Goal: Information Seeking & Learning: Learn about a topic

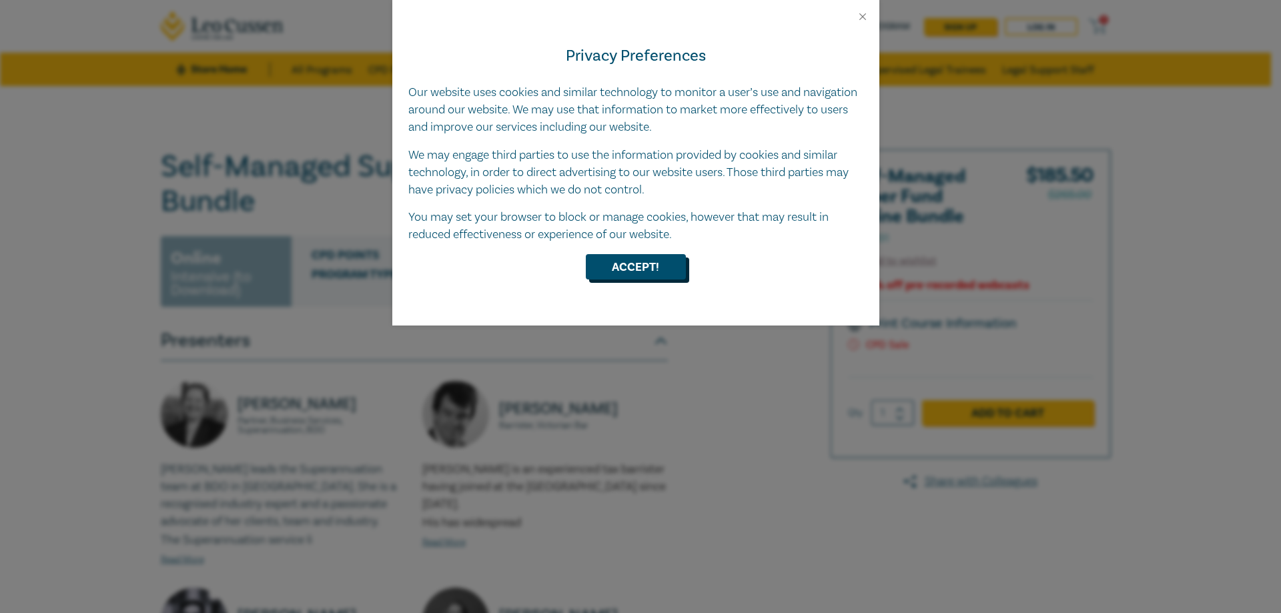
click at [657, 254] on button "Accept!" at bounding box center [636, 266] width 100 height 25
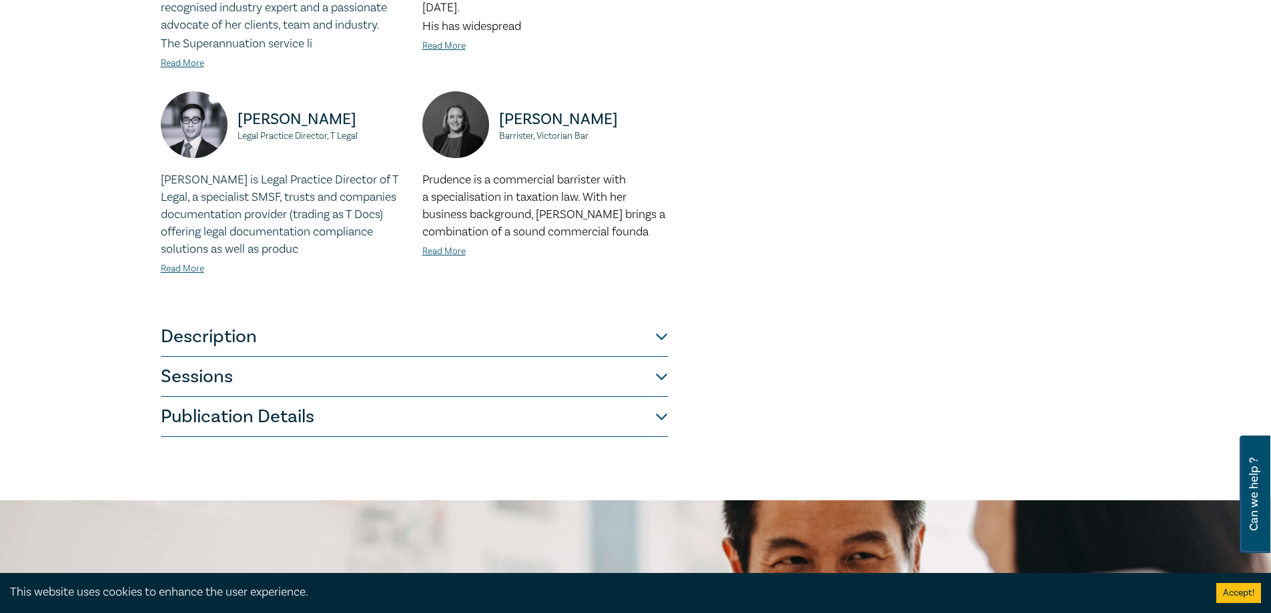
scroll to position [534, 0]
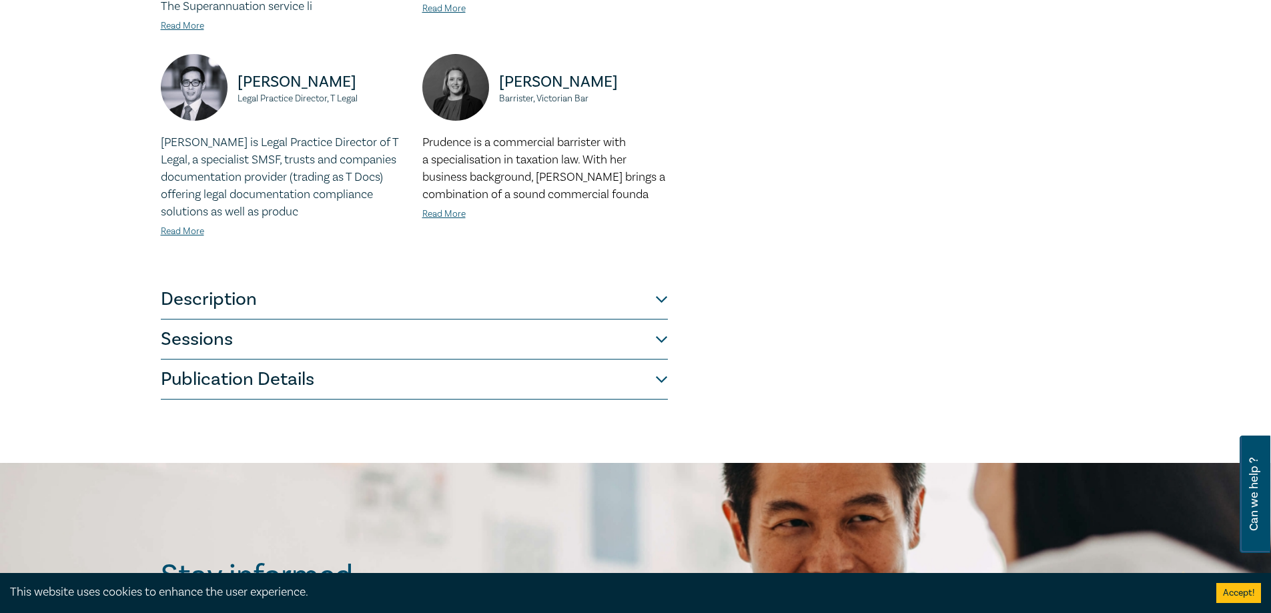
click at [665, 298] on button "Description" at bounding box center [414, 300] width 507 height 40
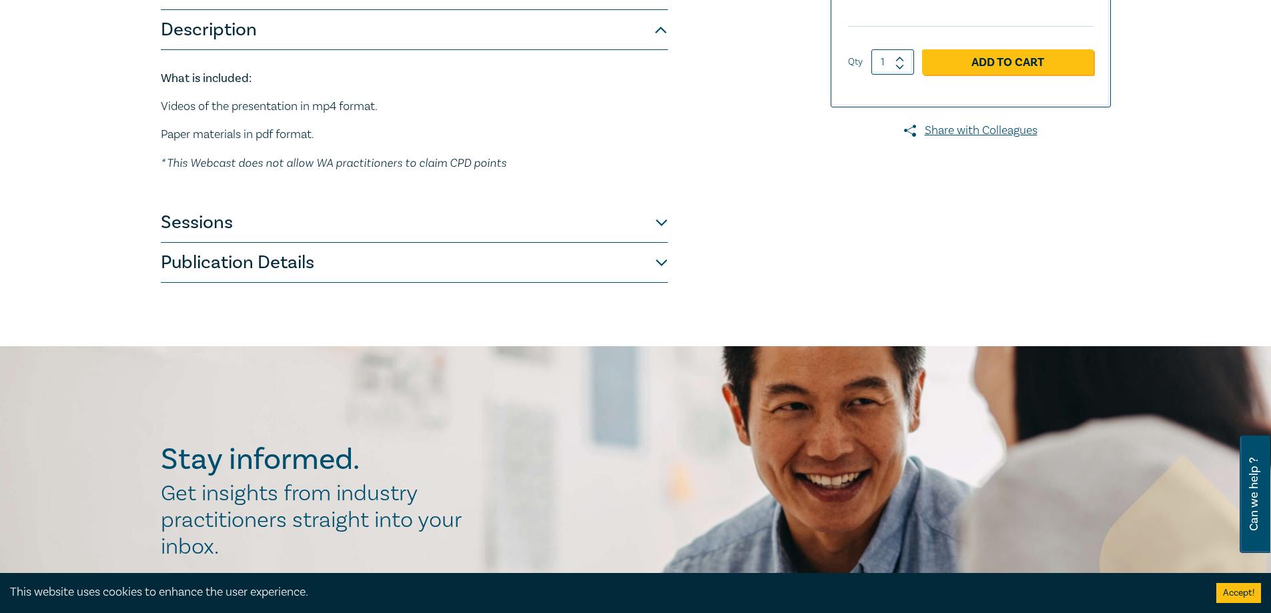
scroll to position [328, 0]
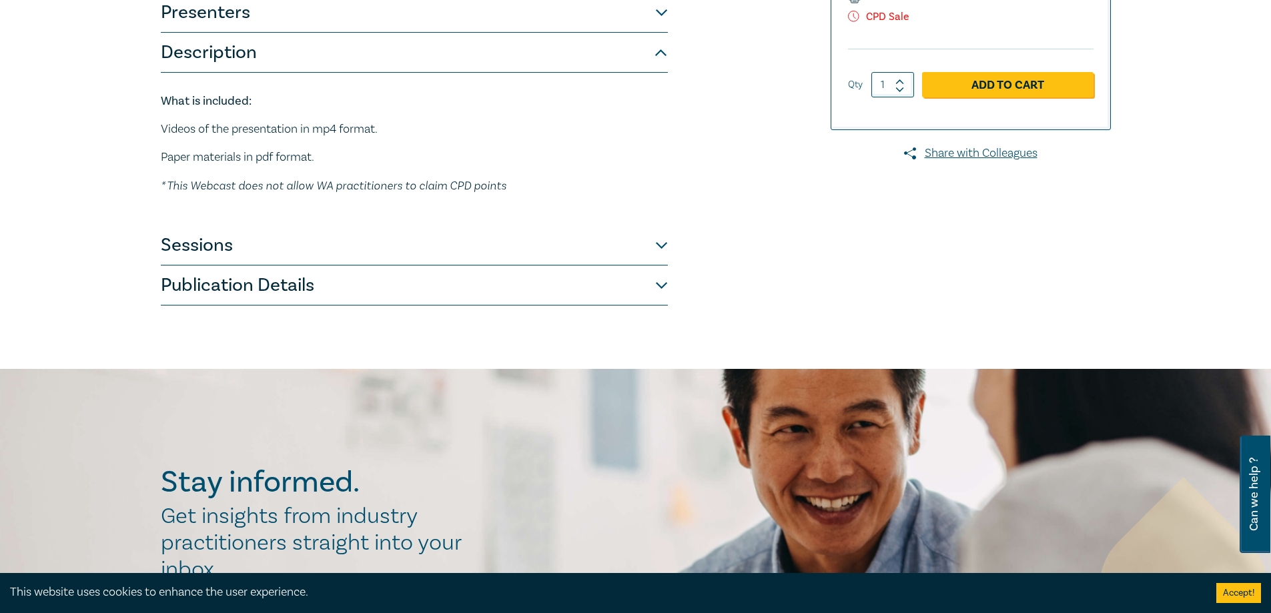
click at [656, 248] on button "Sessions" at bounding box center [414, 246] width 507 height 40
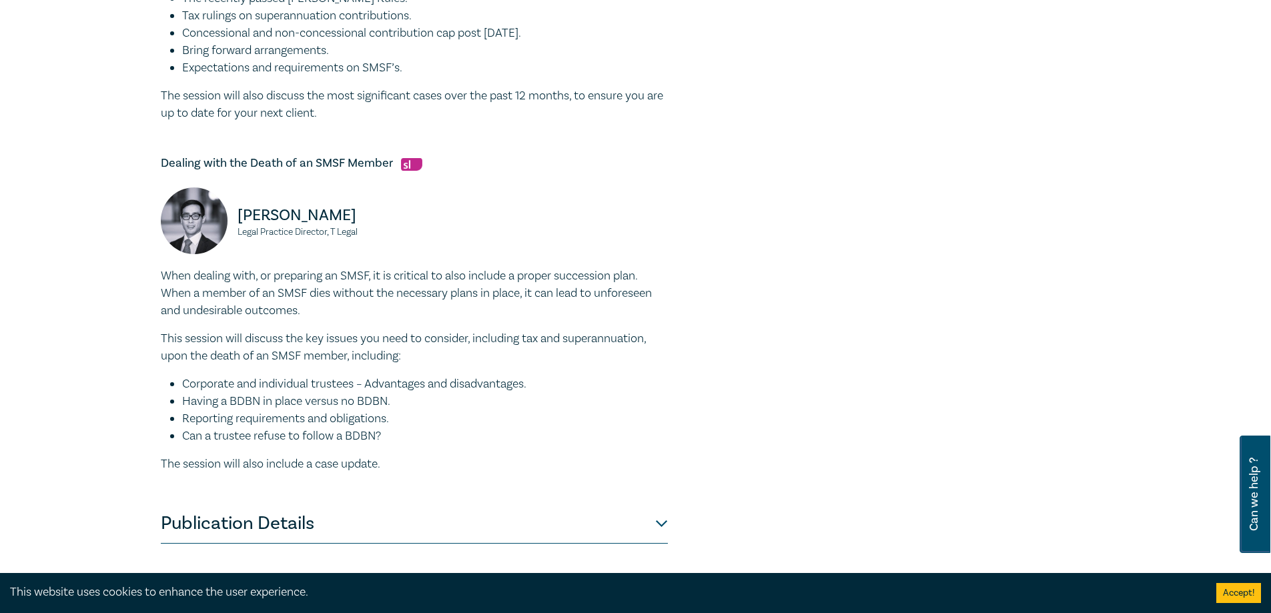
scroll to position [1129, 0]
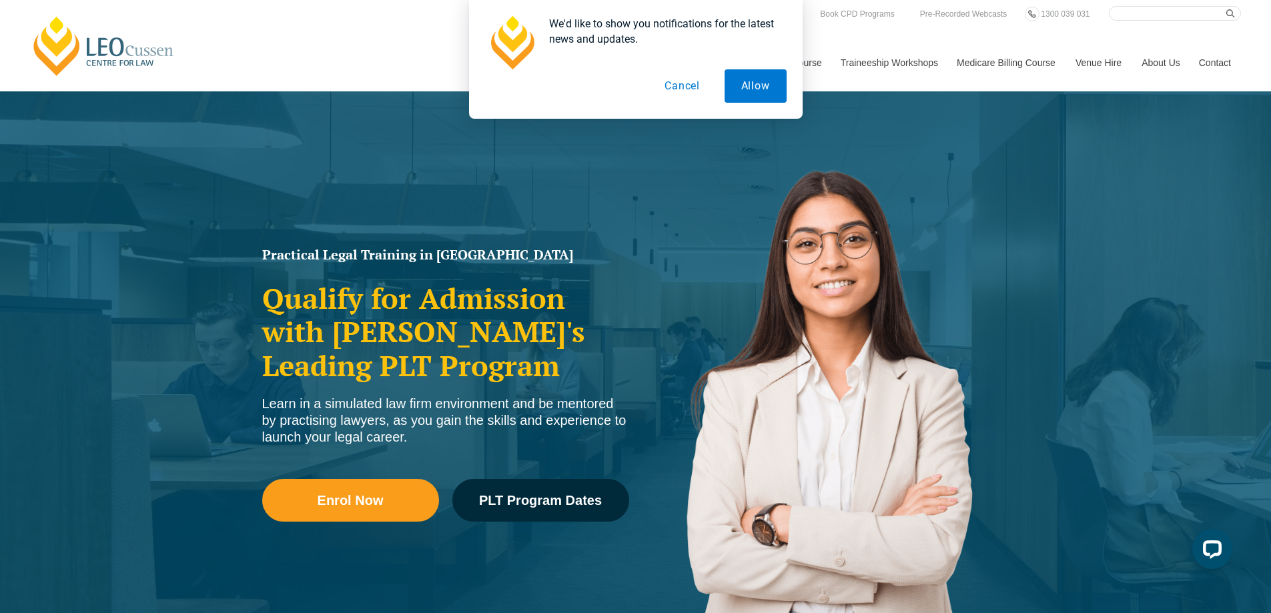
click at [681, 89] on button "Cancel" at bounding box center [682, 85] width 69 height 33
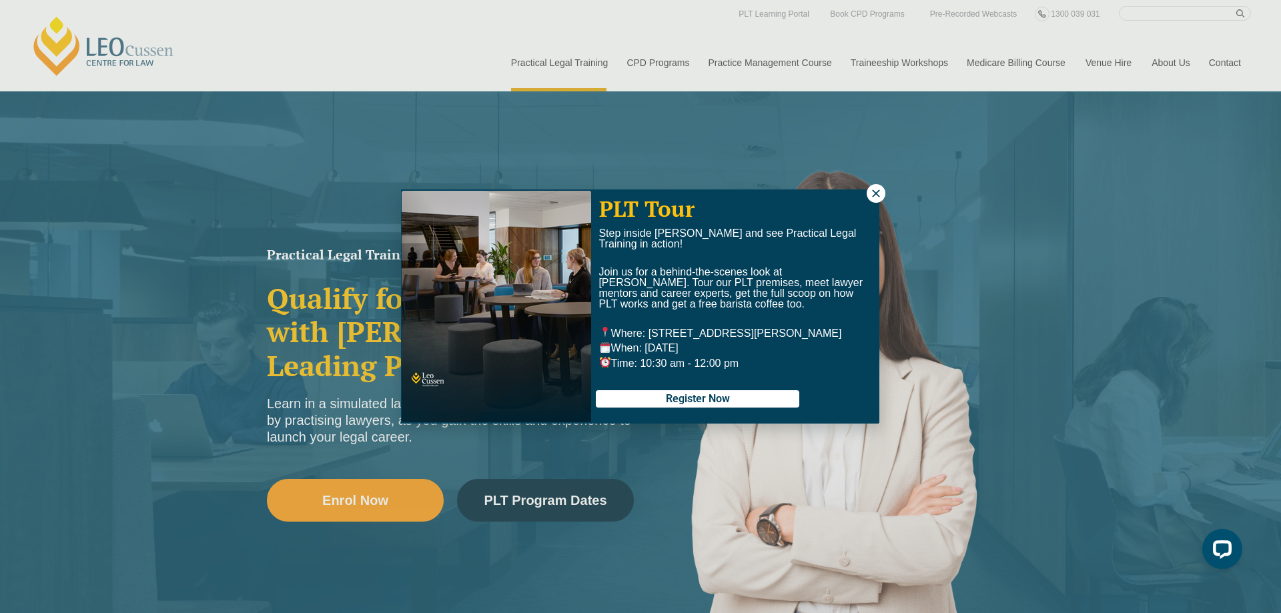
click at [876, 192] on icon at bounding box center [876, 194] width 12 height 12
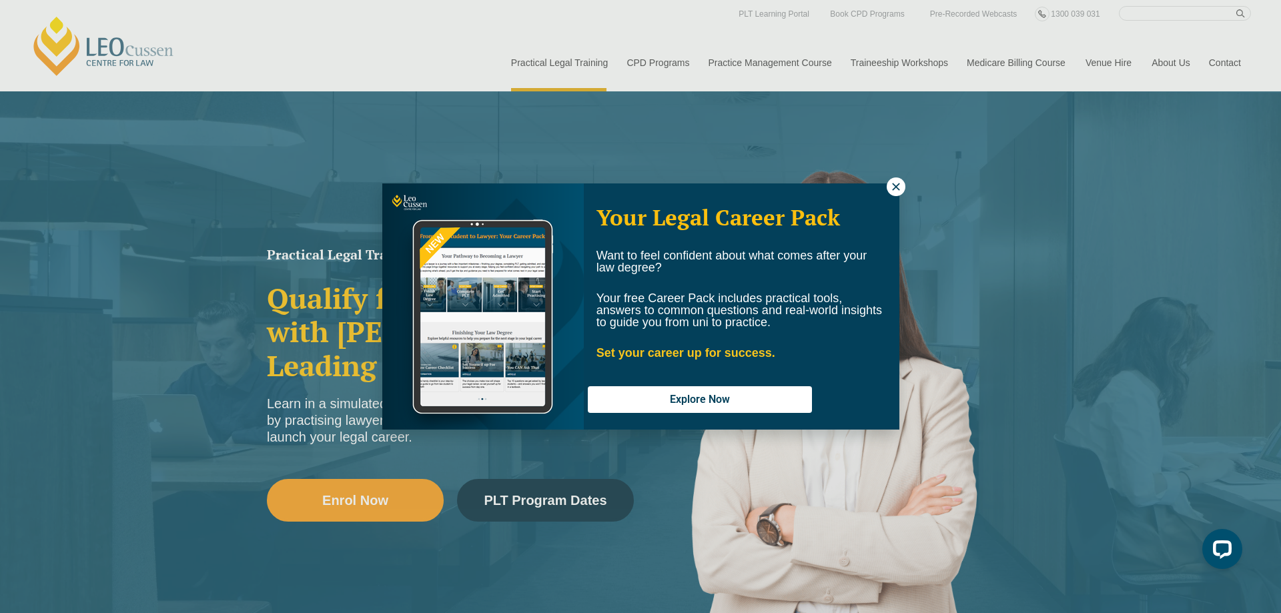
click at [897, 184] on icon at bounding box center [896, 187] width 12 height 12
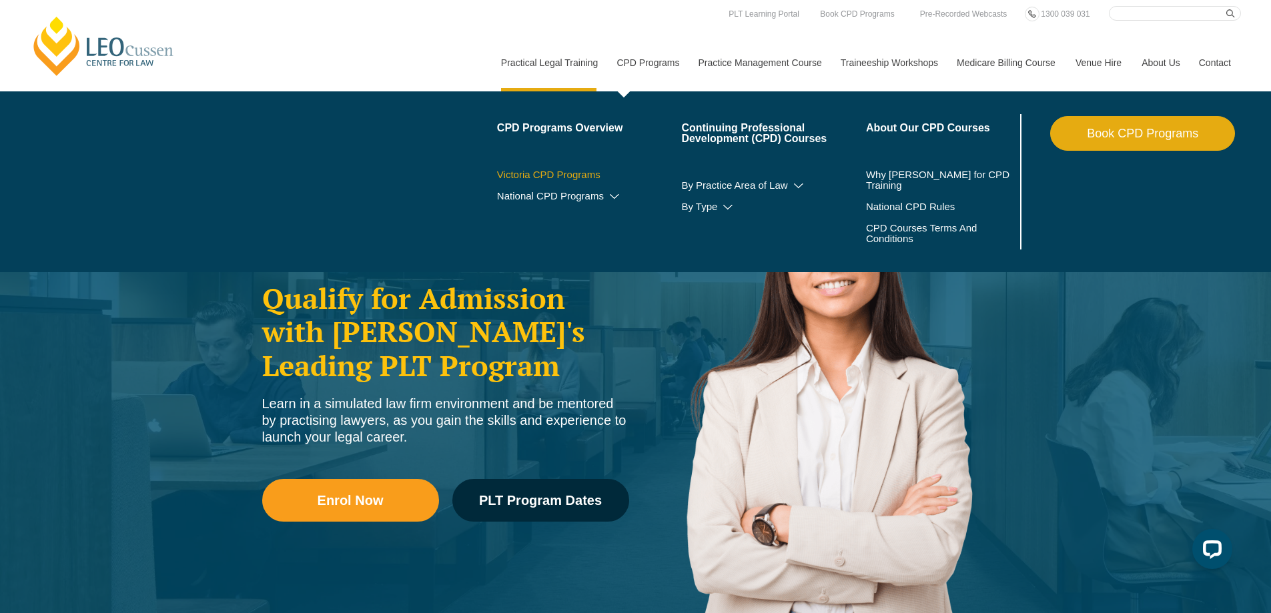
click at [569, 178] on link "Victoria CPD Programs" at bounding box center [589, 175] width 185 height 11
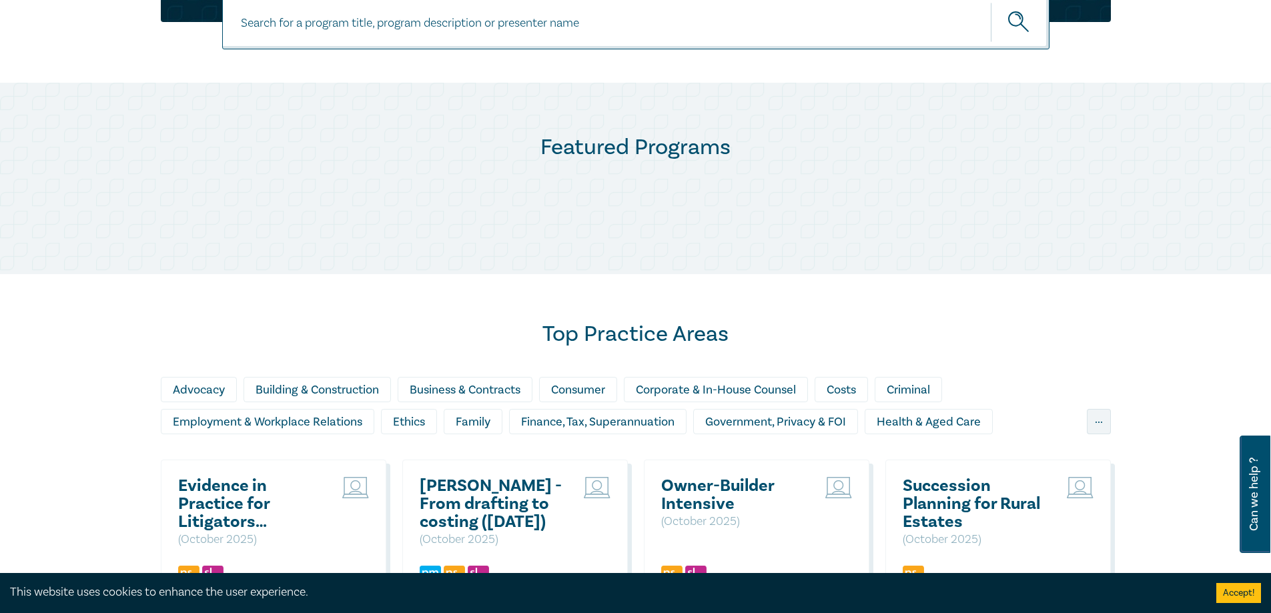
scroll to position [604, 0]
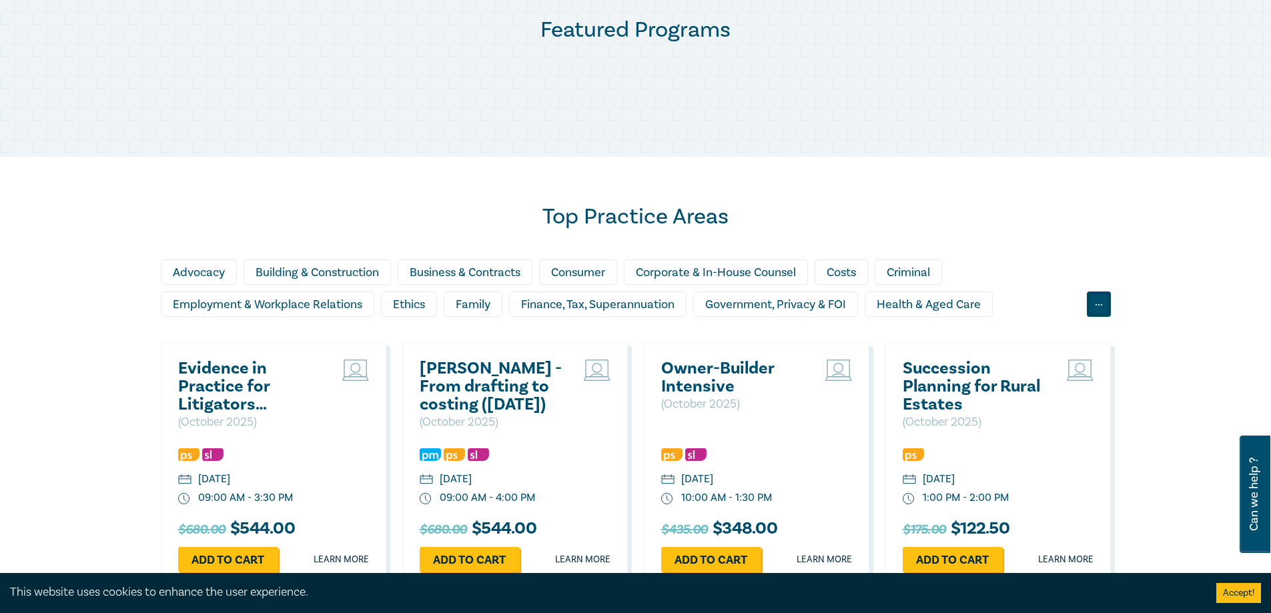
click at [1105, 300] on div "..." at bounding box center [1099, 304] width 24 height 25
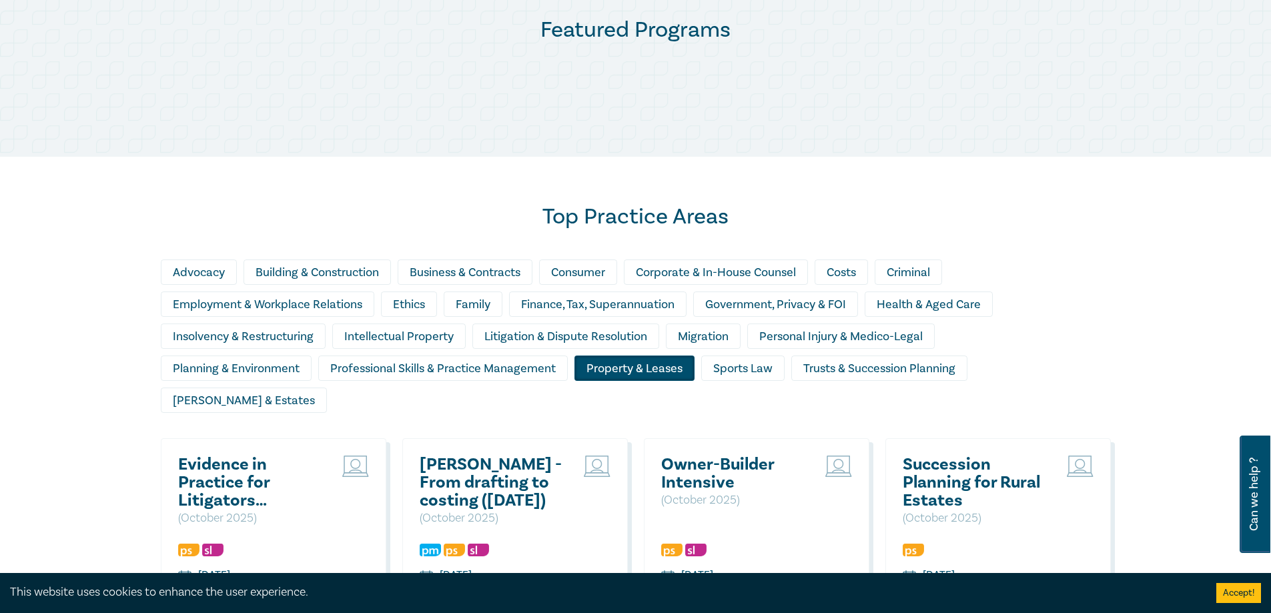
click at [629, 371] on div "Property & Leases" at bounding box center [635, 368] width 120 height 25
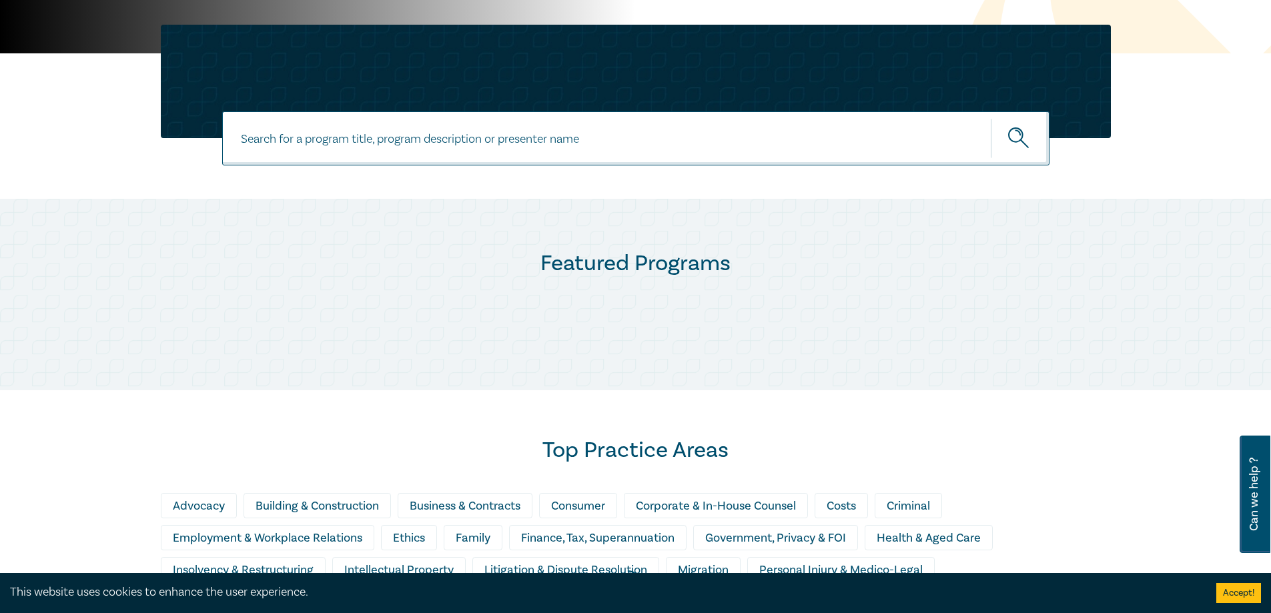
scroll to position [601, 0]
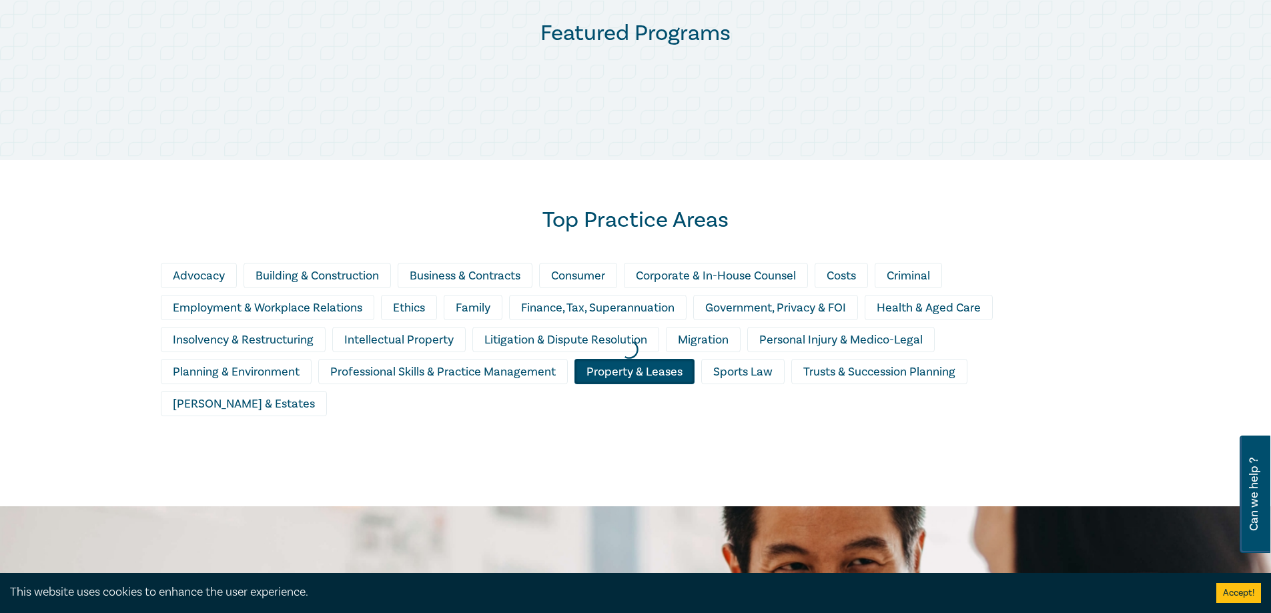
click at [621, 366] on div at bounding box center [628, 350] width 1271 height 328
